Goal: Transaction & Acquisition: Purchase product/service

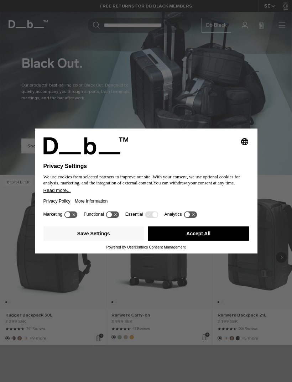
click at [224, 237] on button "Accept All" at bounding box center [198, 234] width 101 height 14
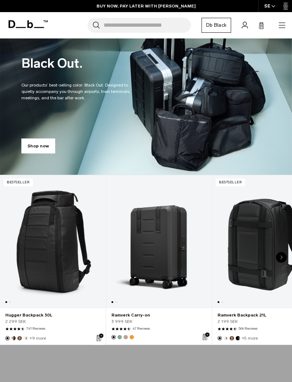
click at [280, 26] on icon "button" at bounding box center [282, 25] width 9 height 9
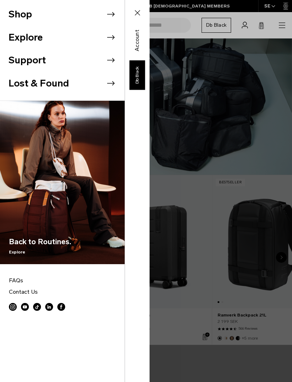
click at [109, 15] on icon at bounding box center [110, 14] width 11 height 11
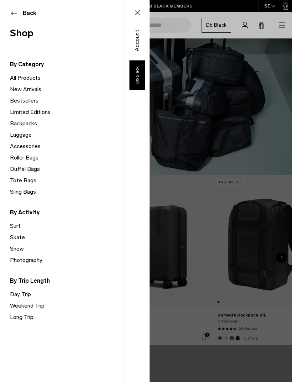
click at [39, 127] on link "Backpacks" at bounding box center [67, 123] width 115 height 11
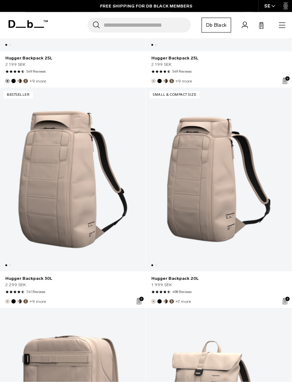
scroll to position [3812, 0]
click at [210, 189] on link "Hugger Backpack 20L" at bounding box center [219, 179] width 146 height 184
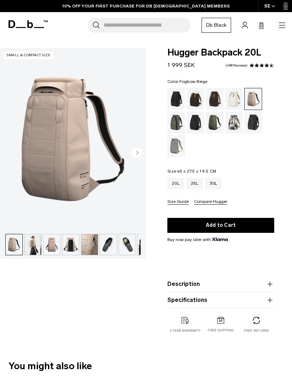
click at [139, 150] on circle "Next slide" at bounding box center [137, 153] width 11 height 11
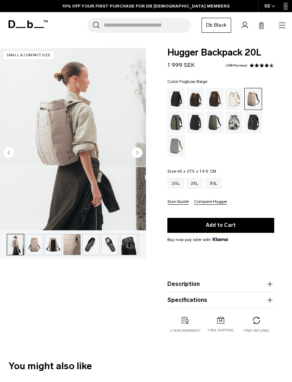
scroll to position [0, 19]
click at [139, 155] on circle "Next slide" at bounding box center [137, 153] width 11 height 11
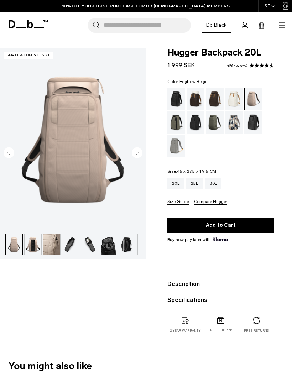
click at [139, 154] on circle "Next slide" at bounding box center [137, 153] width 11 height 11
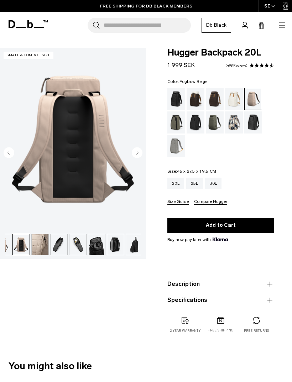
scroll to position [0, 52]
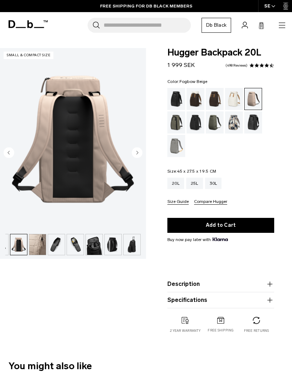
click at [140, 155] on circle "Next slide" at bounding box center [137, 153] width 11 height 11
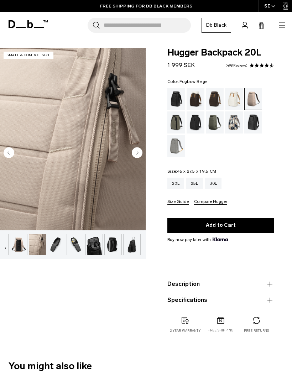
click at [135, 152] on circle "Next slide" at bounding box center [137, 153] width 11 height 11
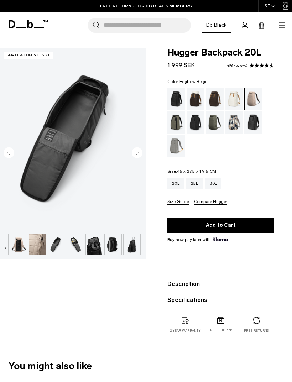
click at [141, 152] on circle "Next slide" at bounding box center [137, 153] width 11 height 11
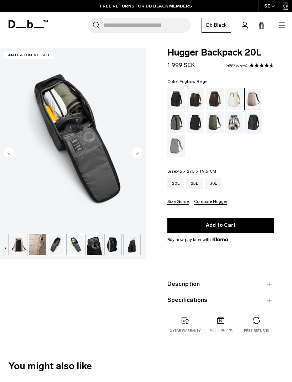
click at [89, 150] on img "7 / 10" at bounding box center [73, 139] width 146 height 182
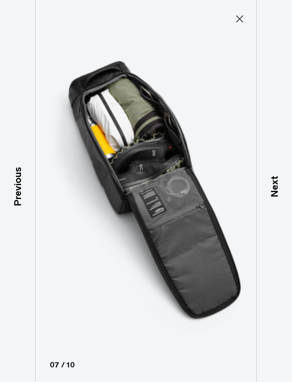
click at [239, 19] on icon at bounding box center [239, 18] width 11 height 11
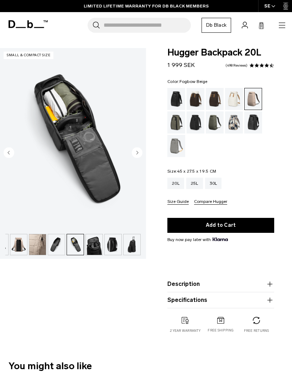
click at [138, 153] on icon "Next slide" at bounding box center [138, 152] width 2 height 3
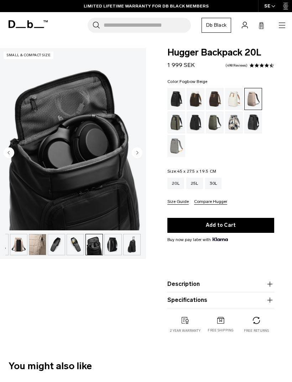
click at [144, 158] on img "8 / 10" at bounding box center [73, 139] width 146 height 182
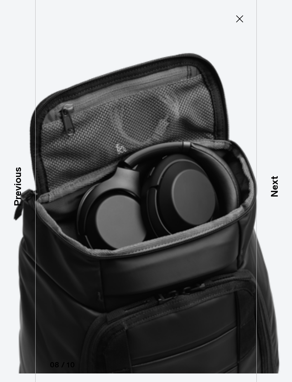
click at [239, 20] on icon at bounding box center [239, 18] width 7 height 7
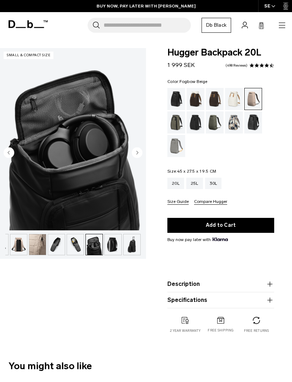
click at [138, 154] on circle "Next slide" at bounding box center [137, 153] width 11 height 11
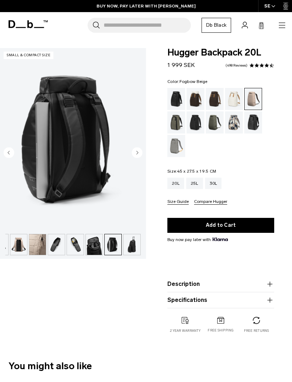
click at [138, 152] on circle "Next slide" at bounding box center [137, 153] width 11 height 11
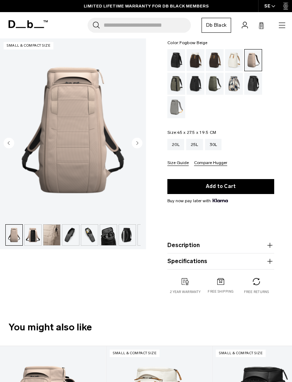
scroll to position [0, 0]
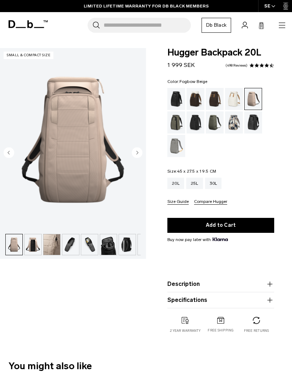
click at [139, 151] on circle "Next slide" at bounding box center [137, 153] width 11 height 11
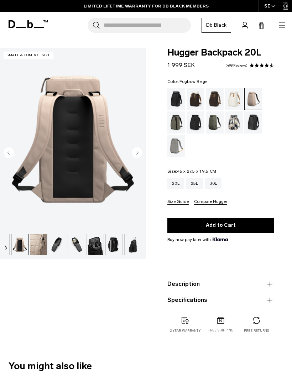
scroll to position [0, 52]
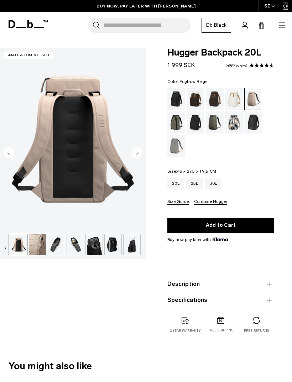
click at [137, 155] on circle "Next slide" at bounding box center [137, 153] width 11 height 11
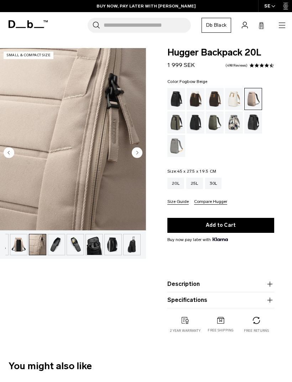
click at [140, 150] on circle "Next slide" at bounding box center [137, 153] width 11 height 11
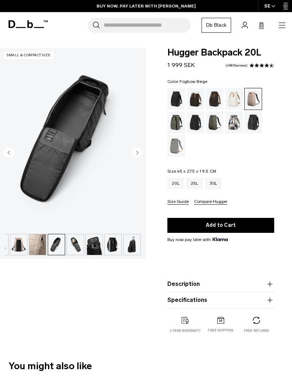
click at [140, 151] on circle "Next slide" at bounding box center [137, 153] width 11 height 11
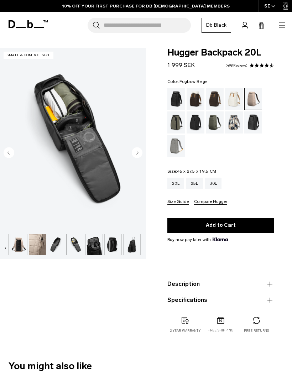
click at [195, 183] on div "25L" at bounding box center [194, 183] width 17 height 11
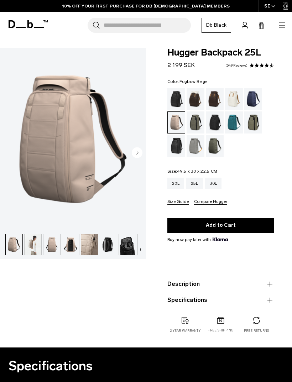
click at [216, 181] on div "30L" at bounding box center [213, 183] width 17 height 11
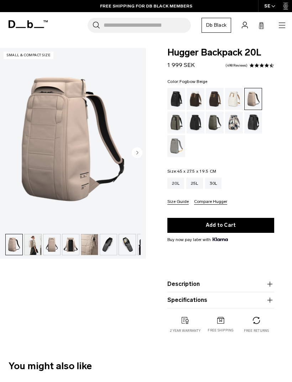
click at [281, 25] on icon "button" at bounding box center [282, 25] width 6 height 0
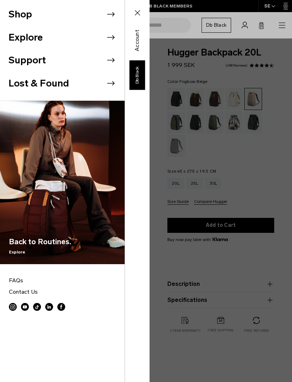
click at [110, 16] on icon at bounding box center [110, 14] width 11 height 11
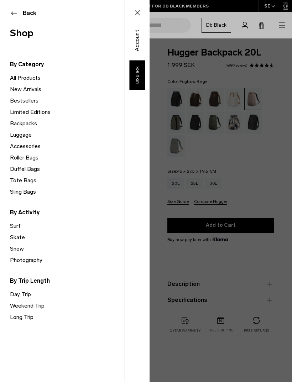
click at [23, 250] on link "Snow" at bounding box center [67, 248] width 115 height 11
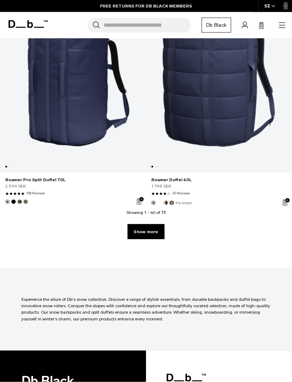
scroll to position [4335, 0]
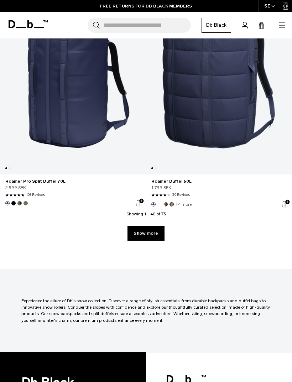
click at [155, 227] on link "Show more" at bounding box center [146, 233] width 37 height 15
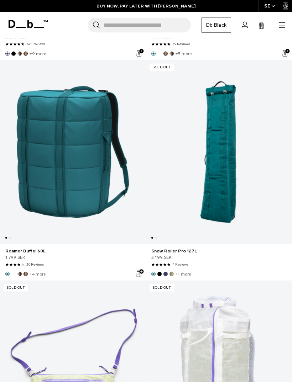
scroll to position [6462, 0]
click at [220, 155] on link "Snow Roller Pro 127L" at bounding box center [219, 152] width 146 height 184
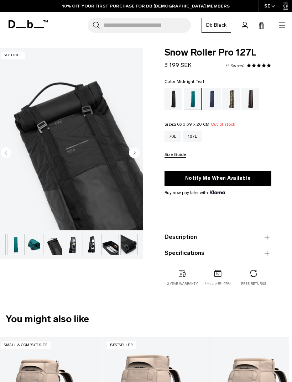
scroll to position [0, 4]
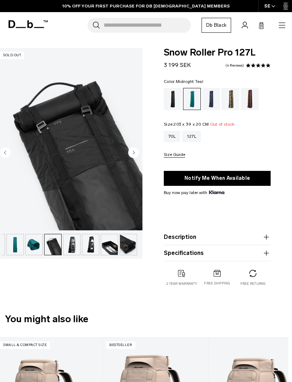
click at [124, 245] on img "button" at bounding box center [128, 244] width 17 height 21
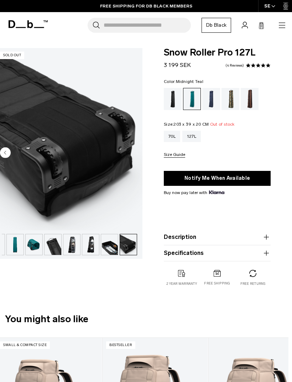
click at [110, 244] on img "button" at bounding box center [109, 244] width 17 height 21
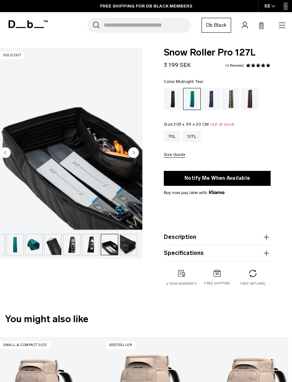
click at [91, 247] on img "button" at bounding box center [90, 244] width 17 height 21
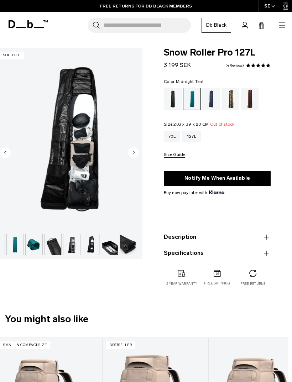
click at [73, 242] on img "button" at bounding box center [71, 244] width 17 height 21
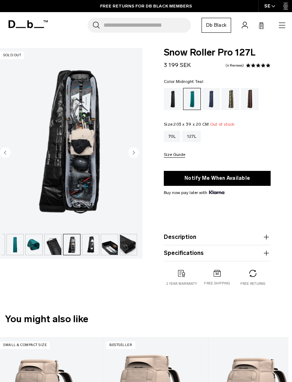
click at [57, 241] on img "button" at bounding box center [53, 244] width 17 height 21
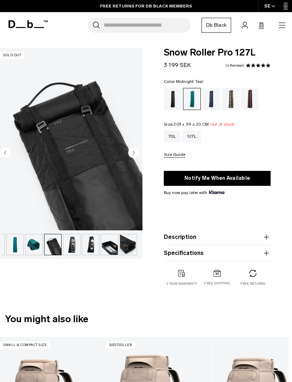
click at [36, 245] on img "button" at bounding box center [34, 244] width 17 height 21
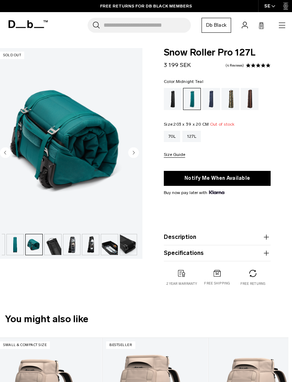
click at [17, 242] on img "button" at bounding box center [15, 244] width 17 height 21
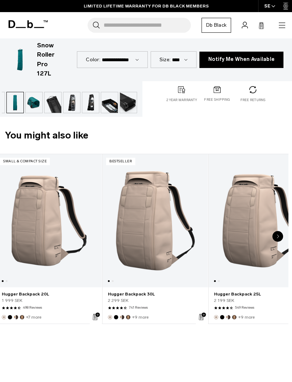
scroll to position [184, 4]
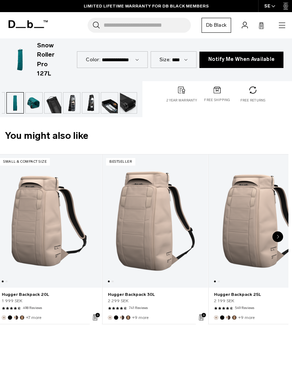
click at [52, 242] on link "Hugger Backpack 20L" at bounding box center [48, 221] width 105 height 133
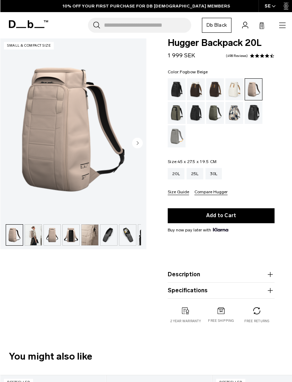
scroll to position [16, 4]
